Goal: Information Seeking & Learning: Learn about a topic

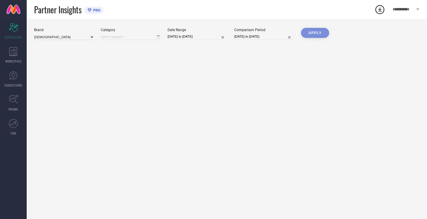
type input "All"
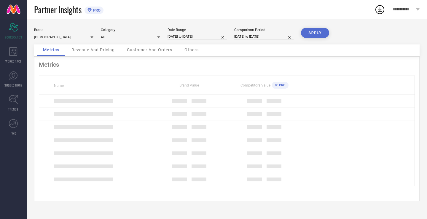
click at [202, 31] on div "Date Range" at bounding box center [196, 30] width 59 height 4
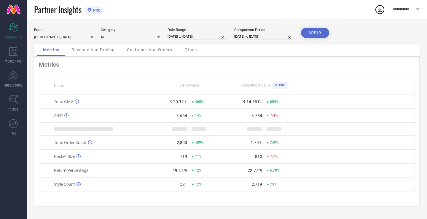
select select "2025"
select select "1"
select select "2025"
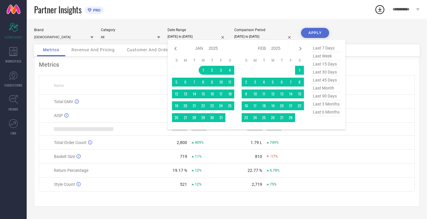
click at [204, 36] on input "[DATE] to [DATE]" at bounding box center [196, 36] width 59 height 6
click at [332, 73] on span "last 30 days" at bounding box center [326, 72] width 30 height 8
type input "[DATE] to [DATE]"
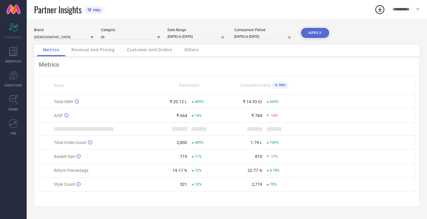
click at [282, 38] on input "[DATE] to [DATE]" at bounding box center [263, 36] width 59 height 6
select select "7"
select select "2025"
select select "8"
select select "2025"
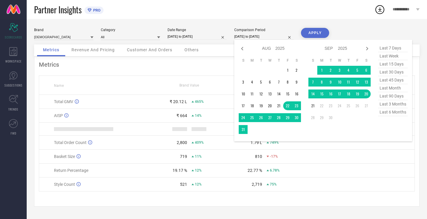
click at [388, 73] on span "last 30 days" at bounding box center [393, 72] width 30 height 8
type input "[DATE] to [DATE]"
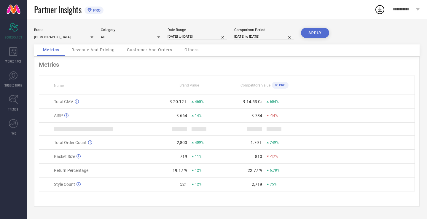
click at [318, 32] on button "APPLY" at bounding box center [315, 33] width 28 height 10
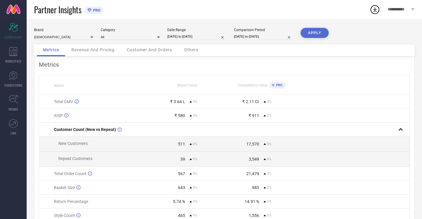
click at [86, 50] on span "Revenue And Pricing" at bounding box center [92, 49] width 43 height 5
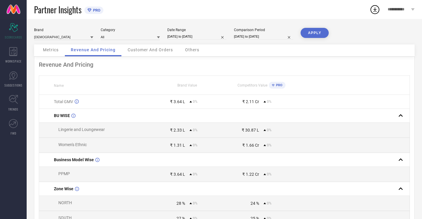
click at [46, 49] on span "Metrics" at bounding box center [51, 49] width 16 height 5
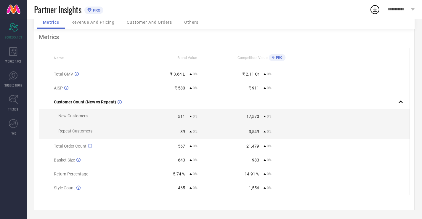
scroll to position [31, 0]
click at [12, 60] on span "WORKSPACE" at bounding box center [13, 61] width 16 height 4
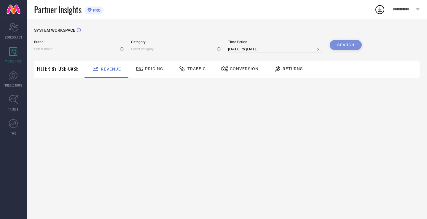
type input "[DEMOGRAPHIC_DATA]"
type input "All"
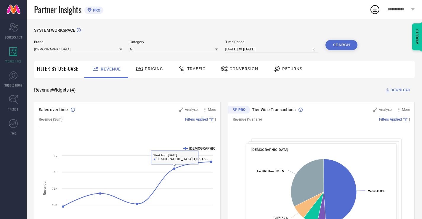
click at [147, 63] on div "Pricing" at bounding box center [150, 69] width 42 height 17
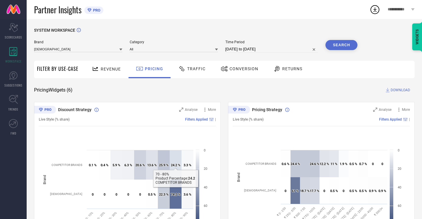
click at [191, 66] on div "Traffic" at bounding box center [192, 69] width 30 height 10
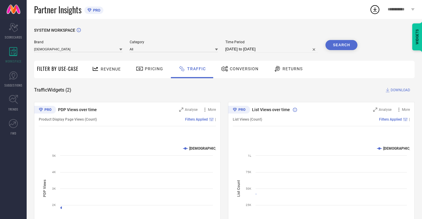
scroll to position [40, 0]
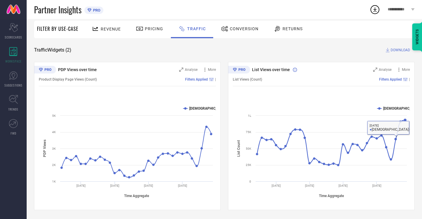
click at [229, 32] on div "Conversion" at bounding box center [240, 29] width 41 height 10
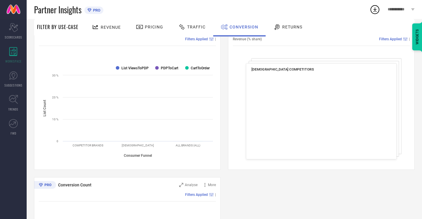
scroll to position [85, 0]
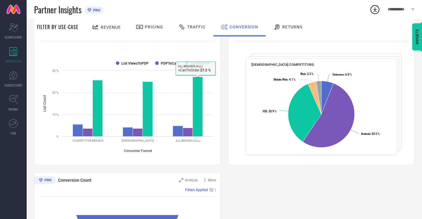
click at [273, 22] on div "Returns" at bounding box center [288, 27] width 32 height 10
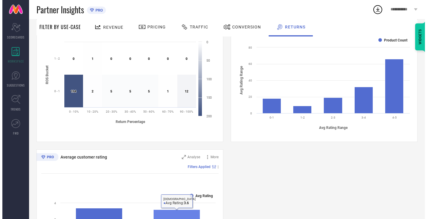
scroll to position [203, 0]
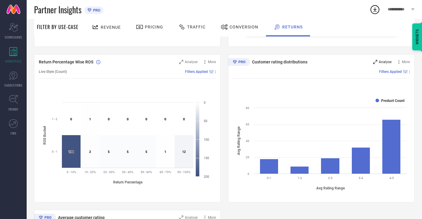
click at [386, 65] on div "Analyse" at bounding box center [383, 62] width 18 height 6
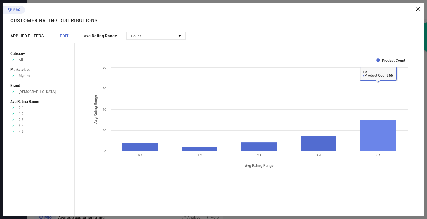
click at [374, 142] on rect at bounding box center [378, 135] width 36 height 31
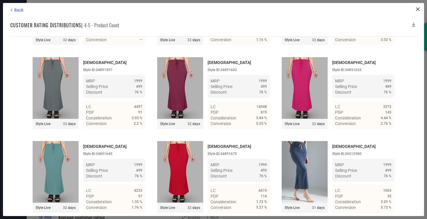
scroll to position [2296, 0]
click at [15, 14] on div "Back Customer rating distributions | 4-5 - Product Count Time Duration: MRP : H…" at bounding box center [213, 109] width 421 height 213
click at [15, 12] on span "Back" at bounding box center [18, 10] width 9 height 5
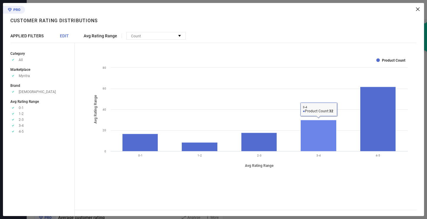
click at [330, 140] on rect at bounding box center [319, 135] width 36 height 31
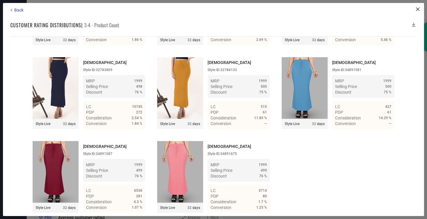
scroll to position [1184, 0]
click at [18, 10] on span "Back" at bounding box center [18, 10] width 9 height 5
